Goal: Information Seeking & Learning: Learn about a topic

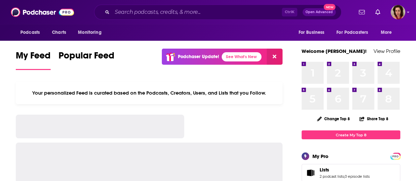
click at [122, 13] on input "Search podcasts, credits, & more..." at bounding box center [197, 12] width 170 height 11
drag, startPoint x: 123, startPoint y: 12, endPoint x: 116, endPoint y: 15, distance: 7.5
click at [122, 12] on input "Search podcasts, credits, & more..." at bounding box center [197, 12] width 170 height 11
click at [136, 13] on input "Search podcasts, credits, & more..." at bounding box center [197, 12] width 170 height 11
click at [126, 10] on input "Search podcasts, credits, & more..." at bounding box center [197, 12] width 170 height 11
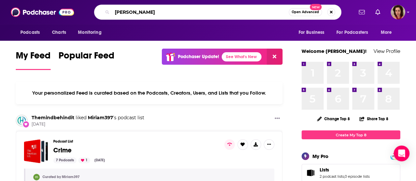
type input "[PERSON_NAME]"
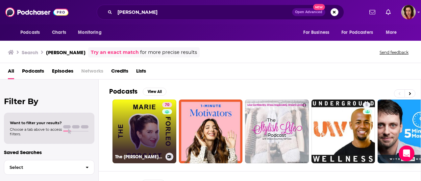
click at [148, 118] on link "70 The [PERSON_NAME] Podcast" at bounding box center [144, 132] width 64 height 64
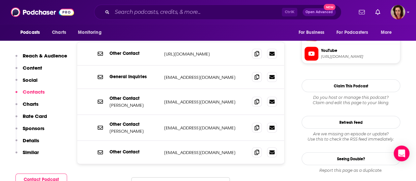
scroll to position [679, 0]
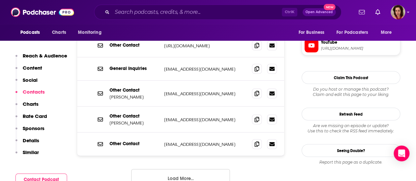
click at [181, 169] on button "Load More..." at bounding box center [180, 178] width 99 height 18
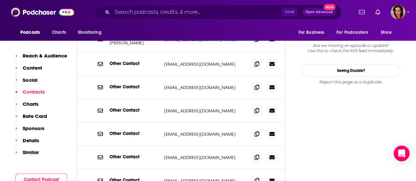
scroll to position [776, 0]
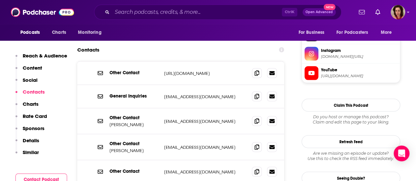
scroll to position [656, 0]
